Goal: Check status: Check status

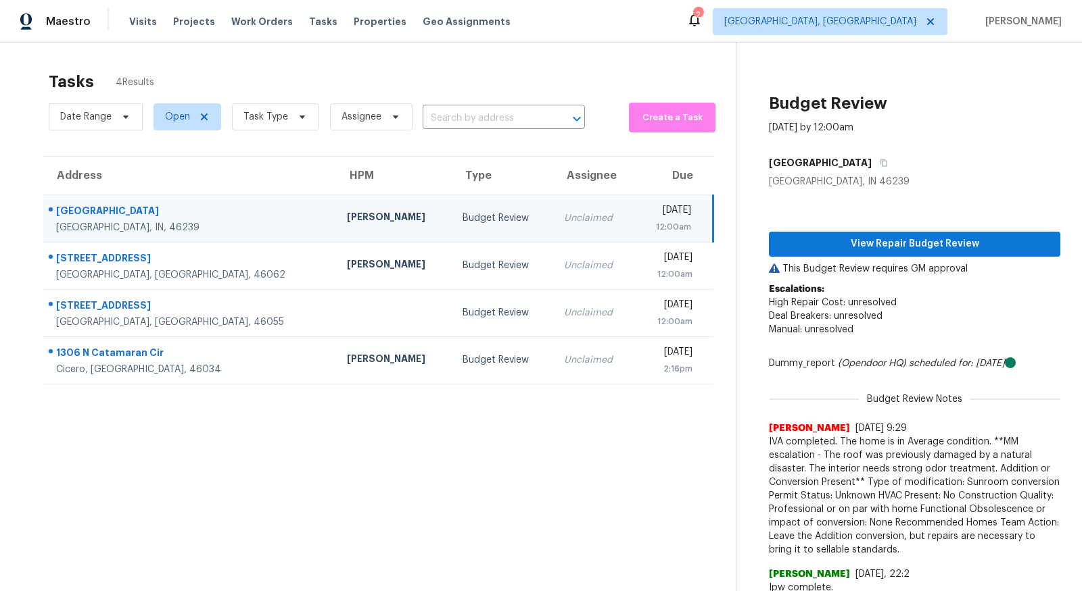
scroll to position [42, 0]
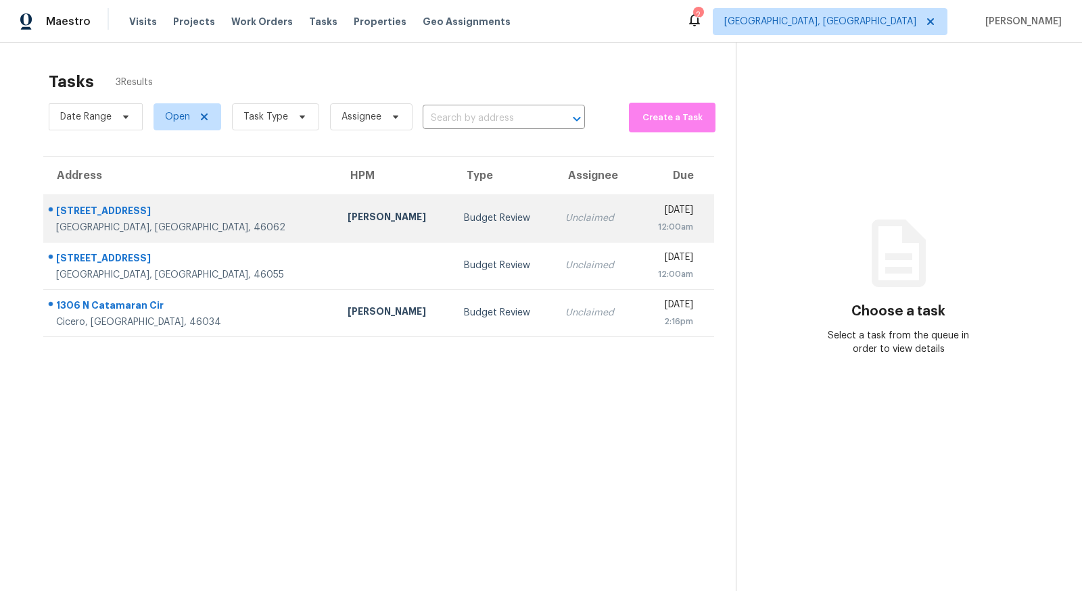
click at [115, 208] on div "[STREET_ADDRESS]" at bounding box center [191, 212] width 270 height 17
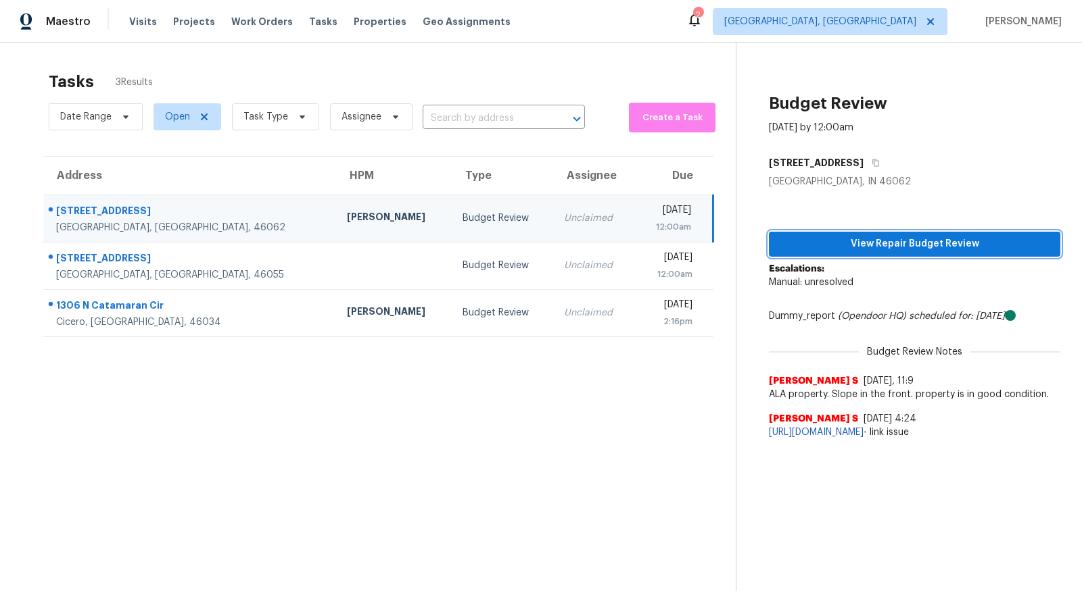
click at [888, 233] on button "View Repair Budget Review" at bounding box center [914, 244] width 291 height 25
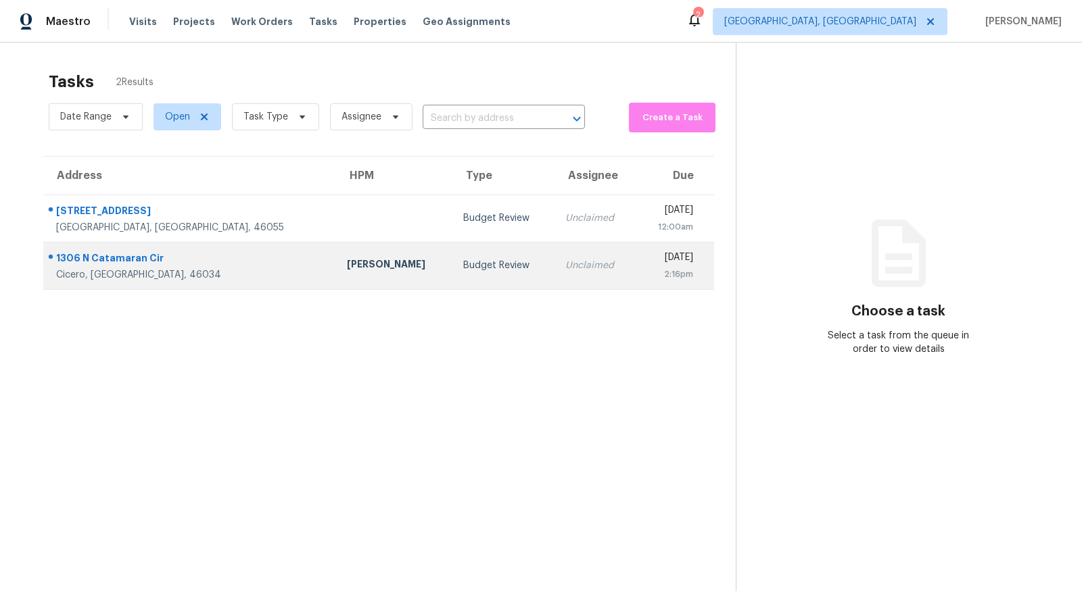
click at [123, 252] on div "1306 N Catamaran Cir" at bounding box center [190, 259] width 269 height 17
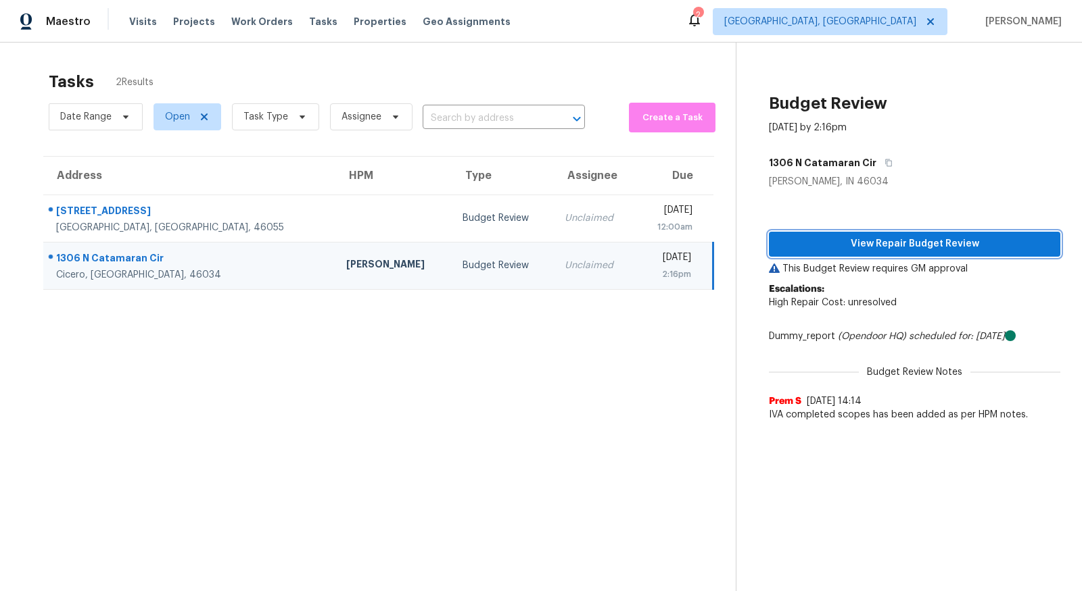
click at [844, 251] on span "View Repair Budget Review" at bounding box center [914, 244] width 270 height 17
